Goal: Information Seeking & Learning: Learn about a topic

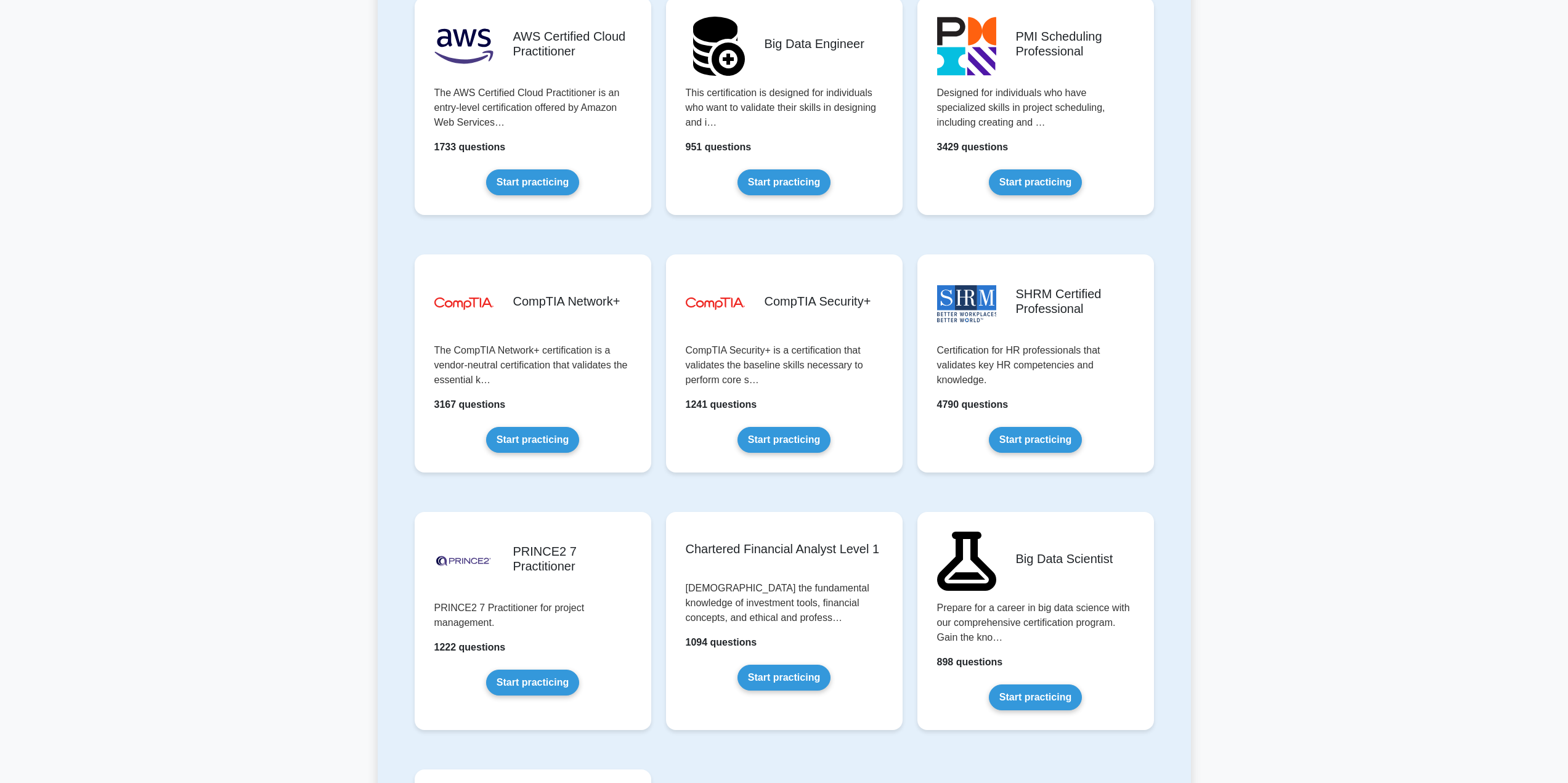
scroll to position [2094, 0]
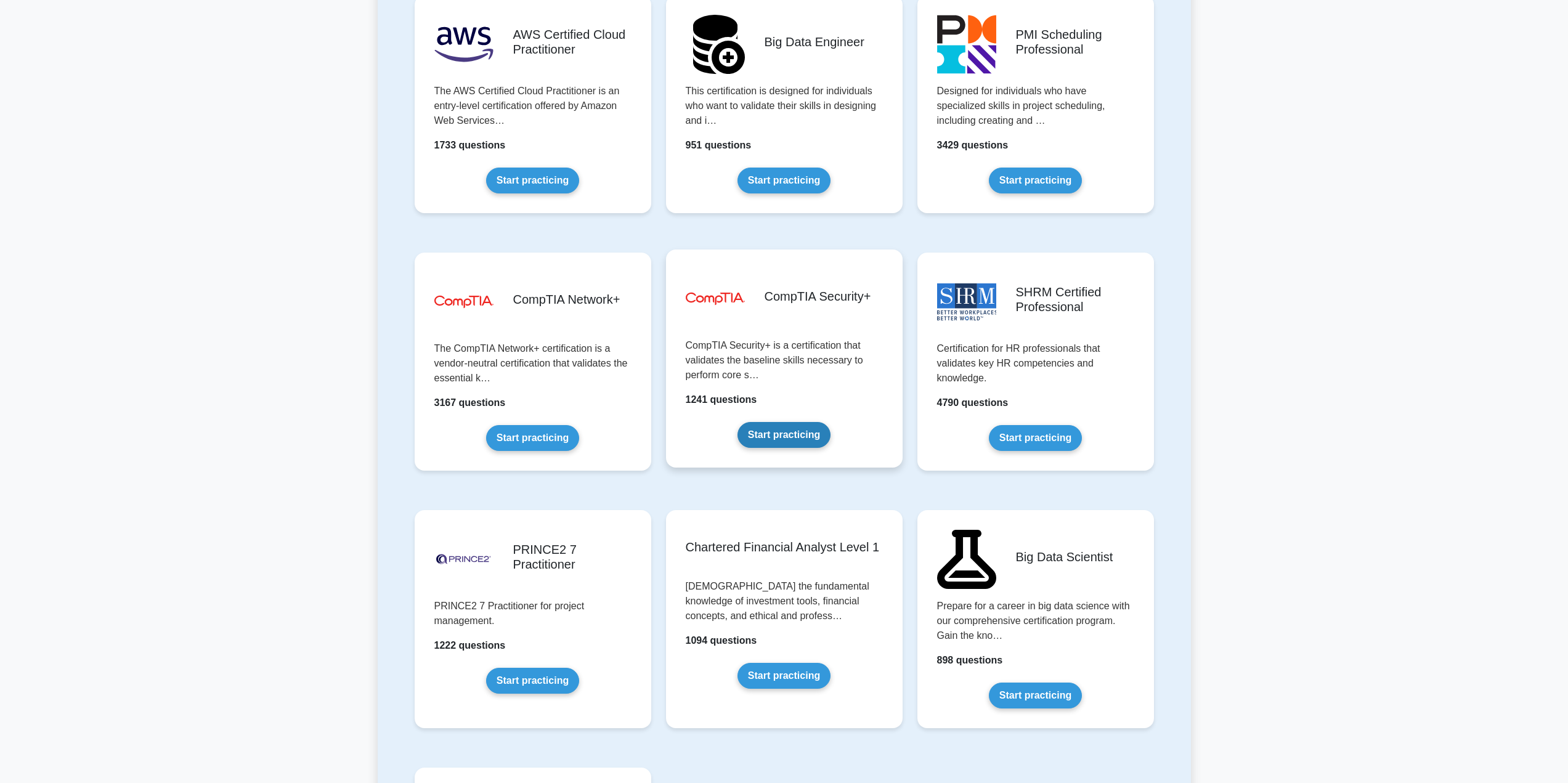
click at [791, 436] on link "Start practicing" at bounding box center [783, 435] width 93 height 26
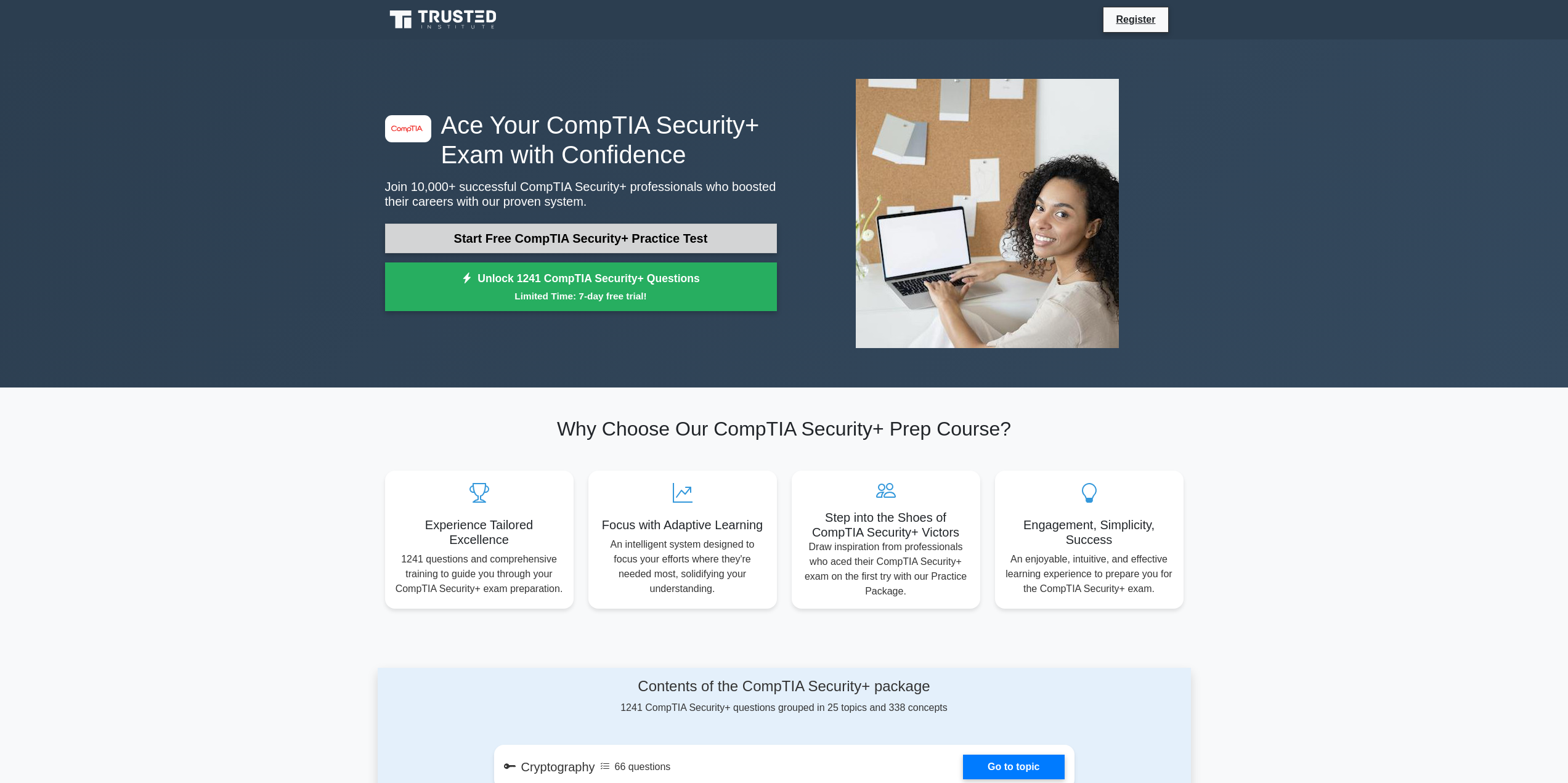
click at [646, 240] on link "Start Free CompTIA Security+ Practice Test" at bounding box center [581, 239] width 392 height 30
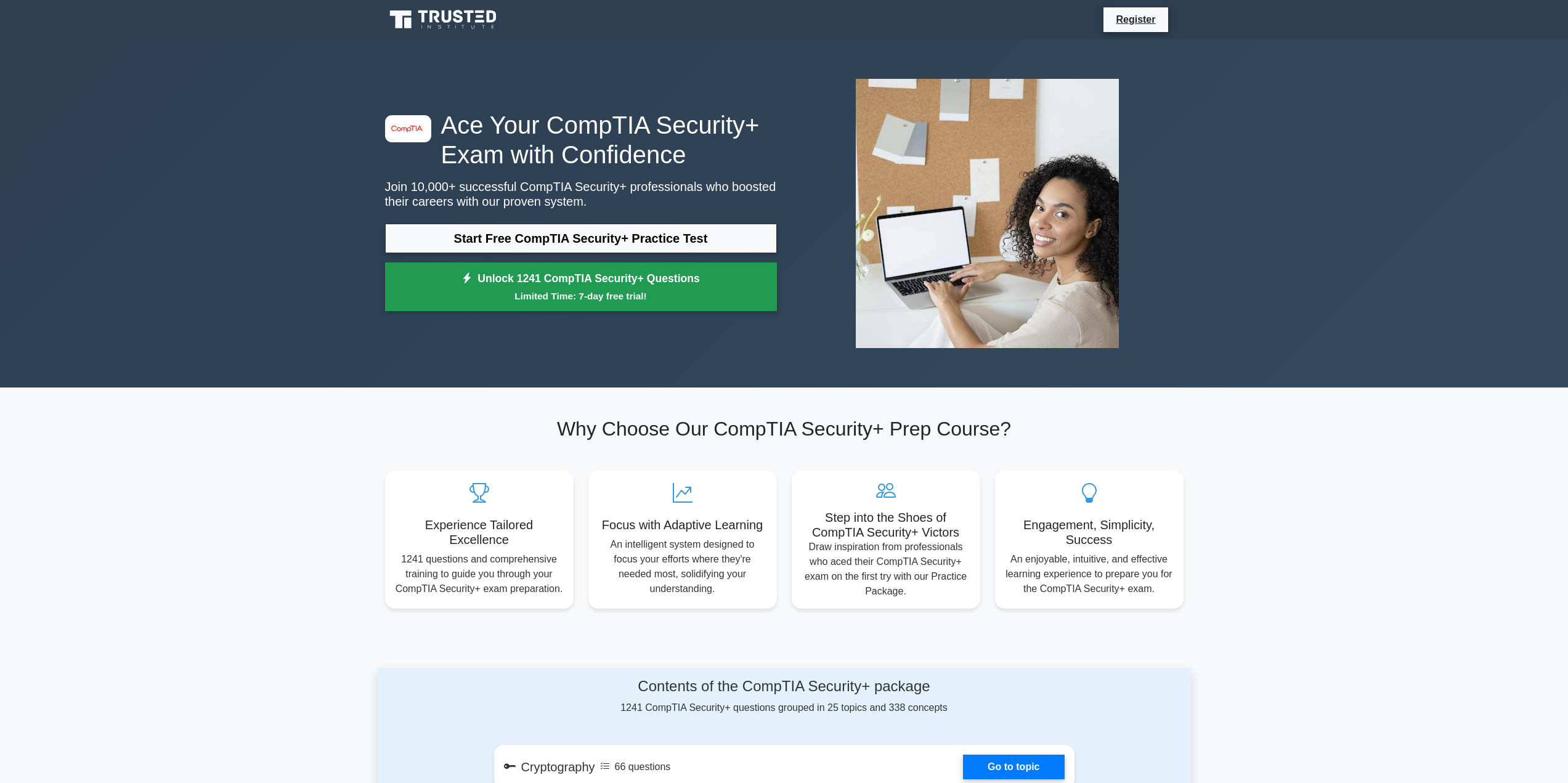
click at [638, 281] on link "Unlock 1241 CompTIA Security+ Questions Limited Time: 7-day free trial!" at bounding box center [581, 287] width 392 height 50
